Goal: Task Accomplishment & Management: Manage account settings

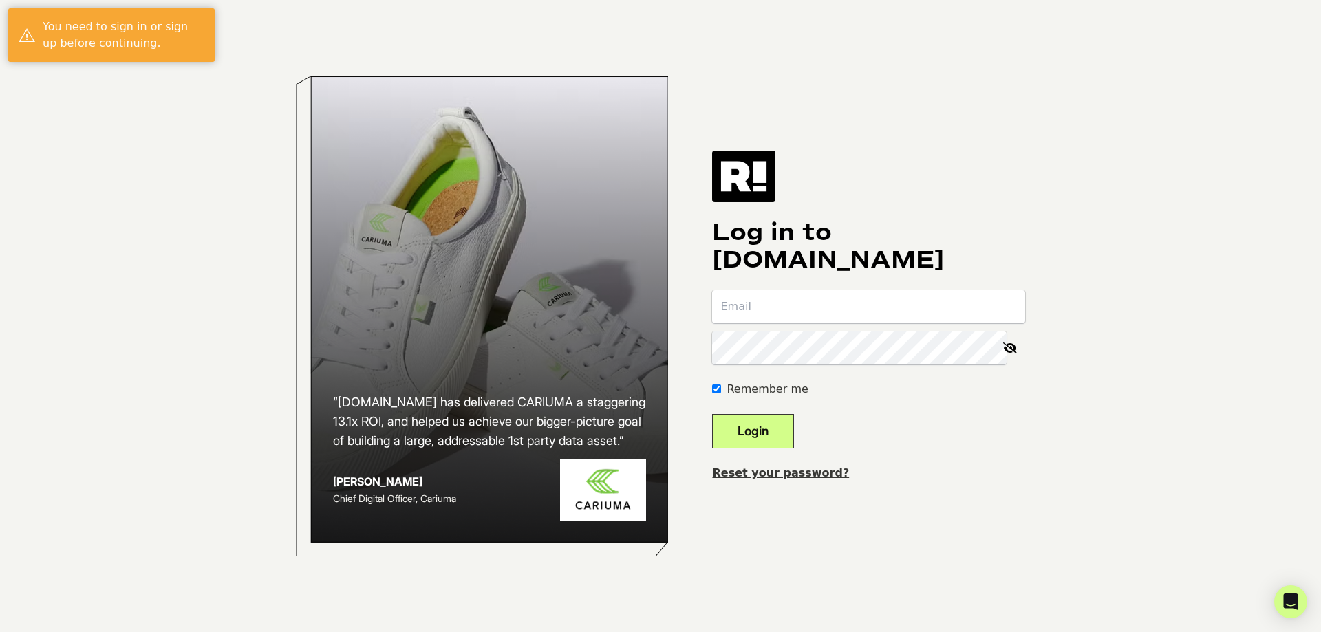
click at [0, 632] on nordpass-portal at bounding box center [0, 632] width 0 height 0
type input "[EMAIL_ADDRESS][DOMAIN_NAME]"
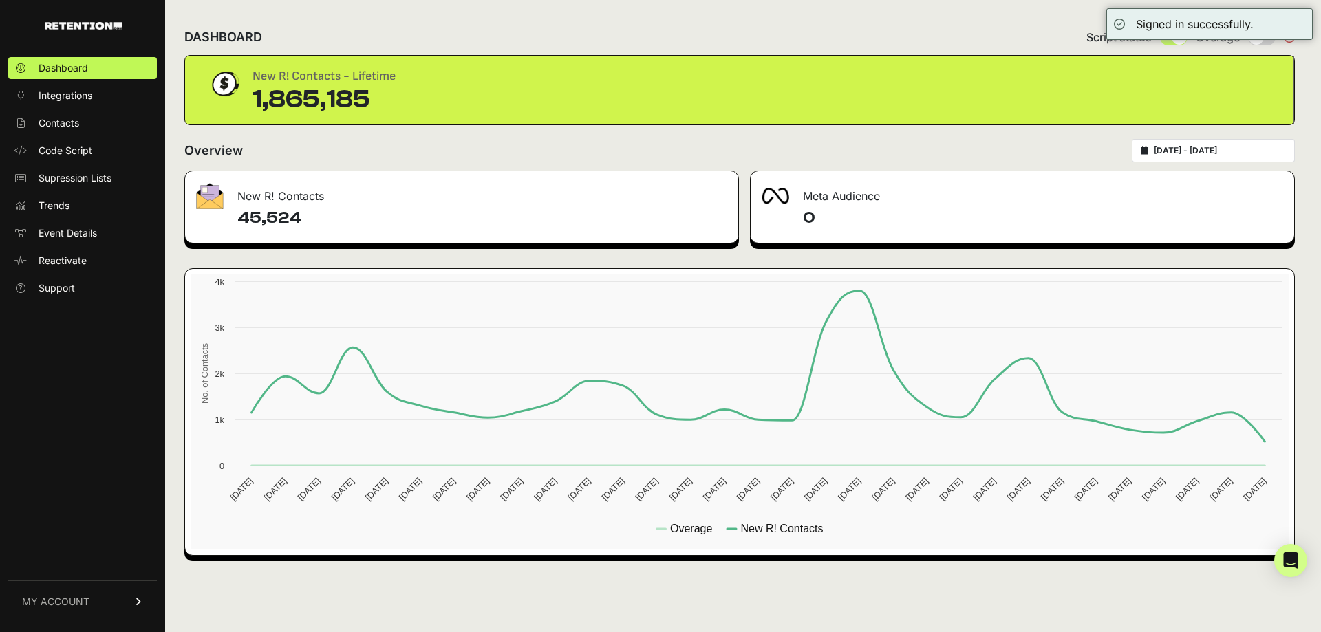
click at [48, 596] on span "MY ACCOUNT" at bounding box center [55, 602] width 67 height 14
click at [80, 473] on span "Account Details" at bounding box center [74, 474] width 71 height 14
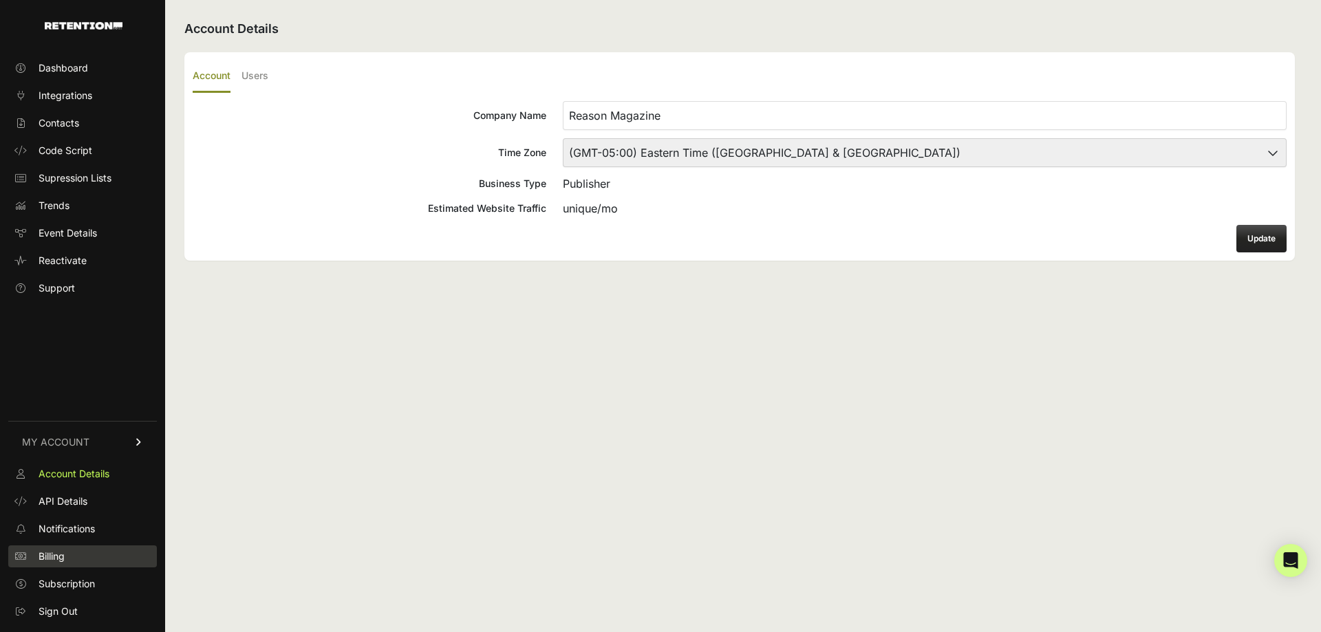
click at [48, 559] on span "Billing" at bounding box center [52, 557] width 26 height 14
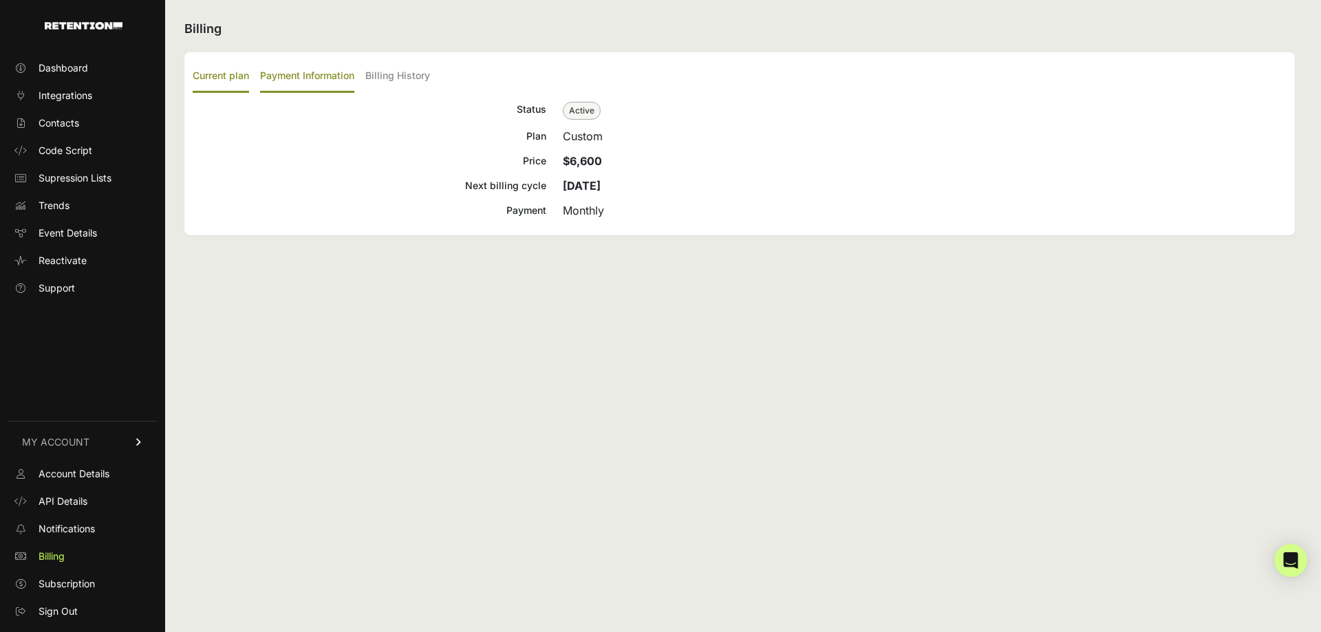
click at [315, 74] on label "Payment Information" at bounding box center [307, 77] width 94 height 32
click at [0, 0] on input "Payment Information" at bounding box center [0, 0] width 0 height 0
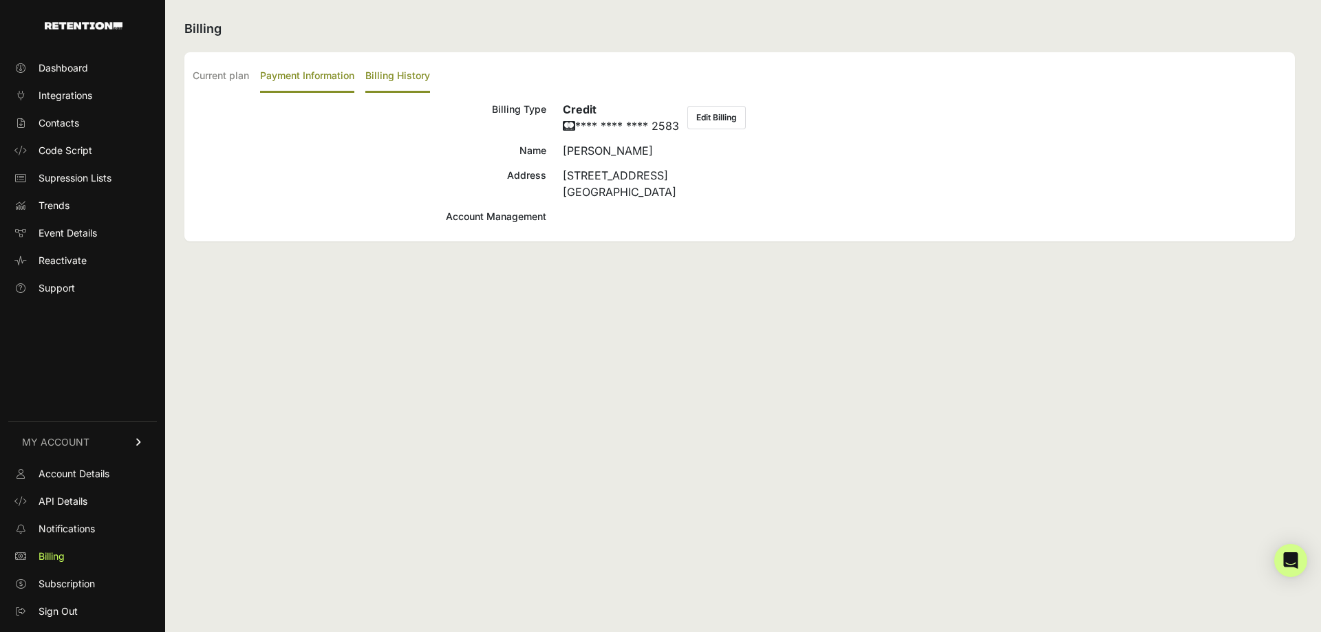
click at [407, 74] on label "Billing History" at bounding box center [397, 77] width 65 height 32
click at [0, 0] on input "Billing History" at bounding box center [0, 0] width 0 height 0
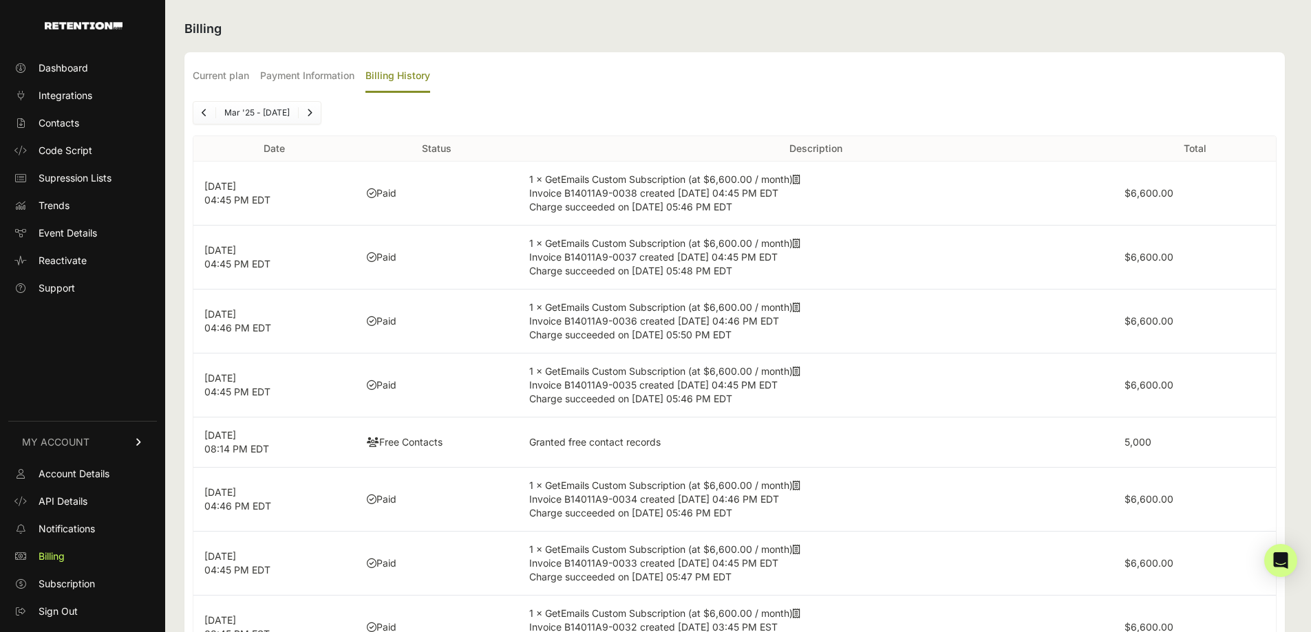
click at [678, 185] on td "1 × GetEmails Custom Subscription (at $6,600.00 / month) Invoice B14011A9-0038 …" at bounding box center [815, 194] width 595 height 64
click at [800, 180] on icon at bounding box center [797, 180] width 8 height 10
